Goal: Task Accomplishment & Management: Manage account settings

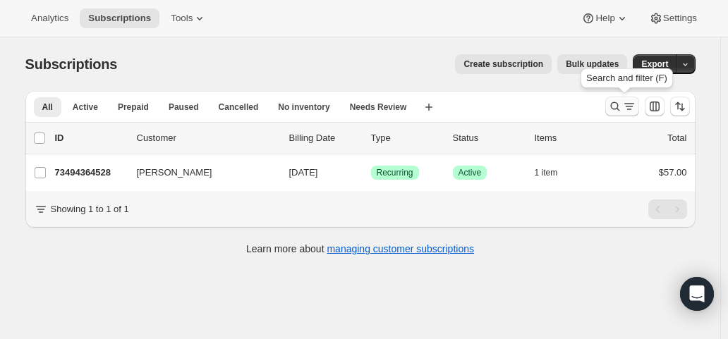
click at [626, 109] on icon "Search and filter results" at bounding box center [629, 106] width 14 height 14
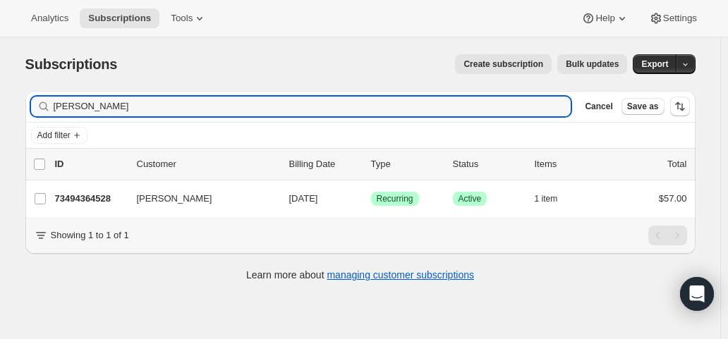
drag, startPoint x: 59, startPoint y: 102, endPoint x: 23, endPoint y: 99, distance: 36.1
click at [23, 99] on div "Filter subscribers [PERSON_NAME] w Clear Cancel Save as Add filter 0 selected U…" at bounding box center [354, 188] width 681 height 216
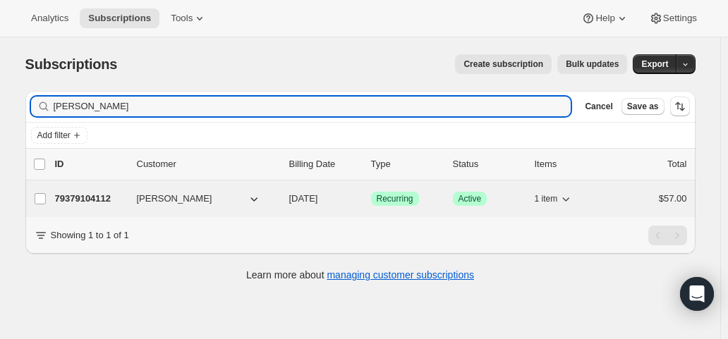
type input "[PERSON_NAME]"
click at [315, 201] on span "[DATE]" at bounding box center [303, 198] width 29 height 11
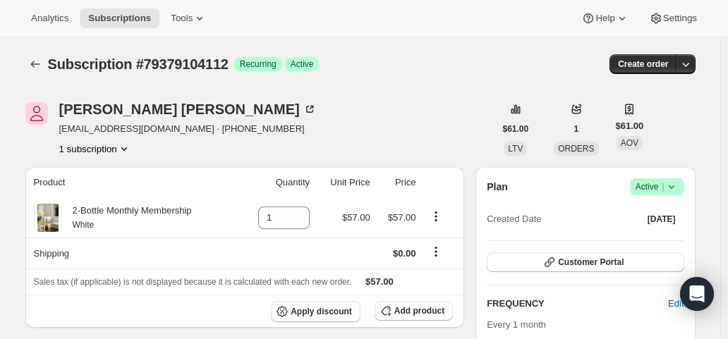
click at [654, 188] on span "Active |" at bounding box center [656, 187] width 43 height 14
click at [647, 238] on span "Cancel subscription" at bounding box center [661, 238] width 80 height 11
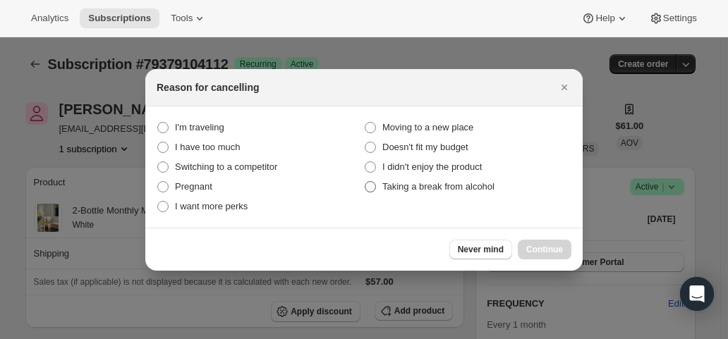
click at [450, 188] on span "Taking a break from alcohol" at bounding box center [438, 186] width 112 height 11
click at [365, 182] on alcohol "Taking a break from alcohol" at bounding box center [365, 181] width 1 height 1
radio alcohol "true"
click at [544, 245] on span "Continue" at bounding box center [544, 249] width 37 height 11
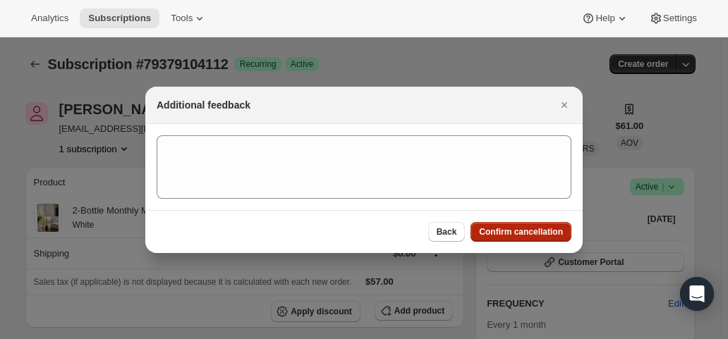
click at [532, 228] on span "Confirm cancellation" at bounding box center [521, 231] width 84 height 11
